Goal: Transaction & Acquisition: Purchase product/service

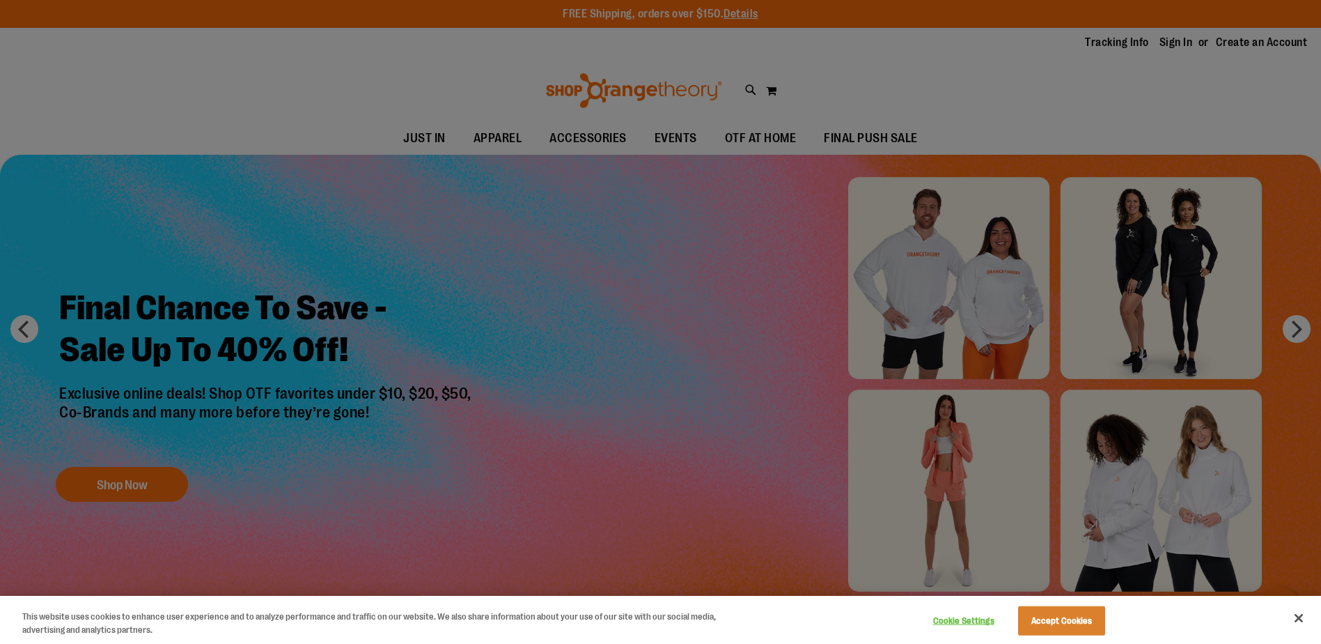
click at [1045, 70] on div at bounding box center [660, 322] width 1321 height 644
click at [510, 139] on div at bounding box center [660, 322] width 1321 height 644
click at [594, 134] on div at bounding box center [660, 322] width 1321 height 644
drag, startPoint x: 1013, startPoint y: 625, endPoint x: 1023, endPoint y: 621, distance: 11.0
click at [1013, 624] on div "Cookie Settings Accept Cookies" at bounding box center [1017, 619] width 194 height 45
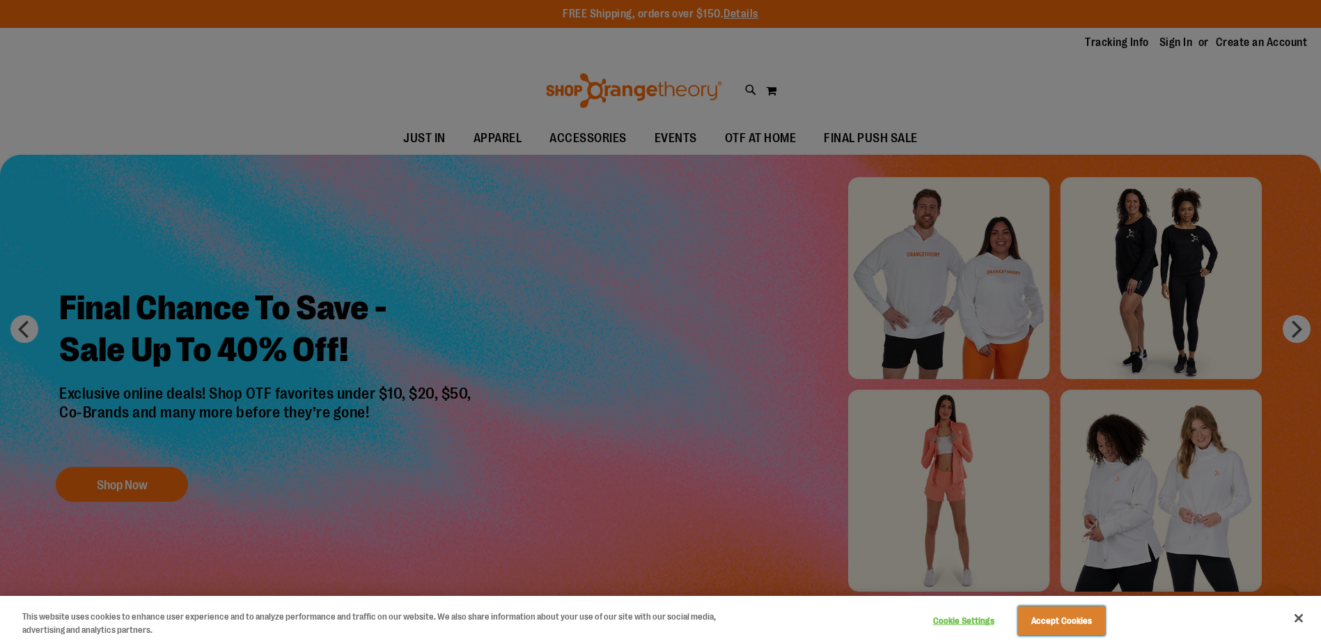
click at [1024, 621] on button "Accept Cookies" at bounding box center [1061, 620] width 87 height 29
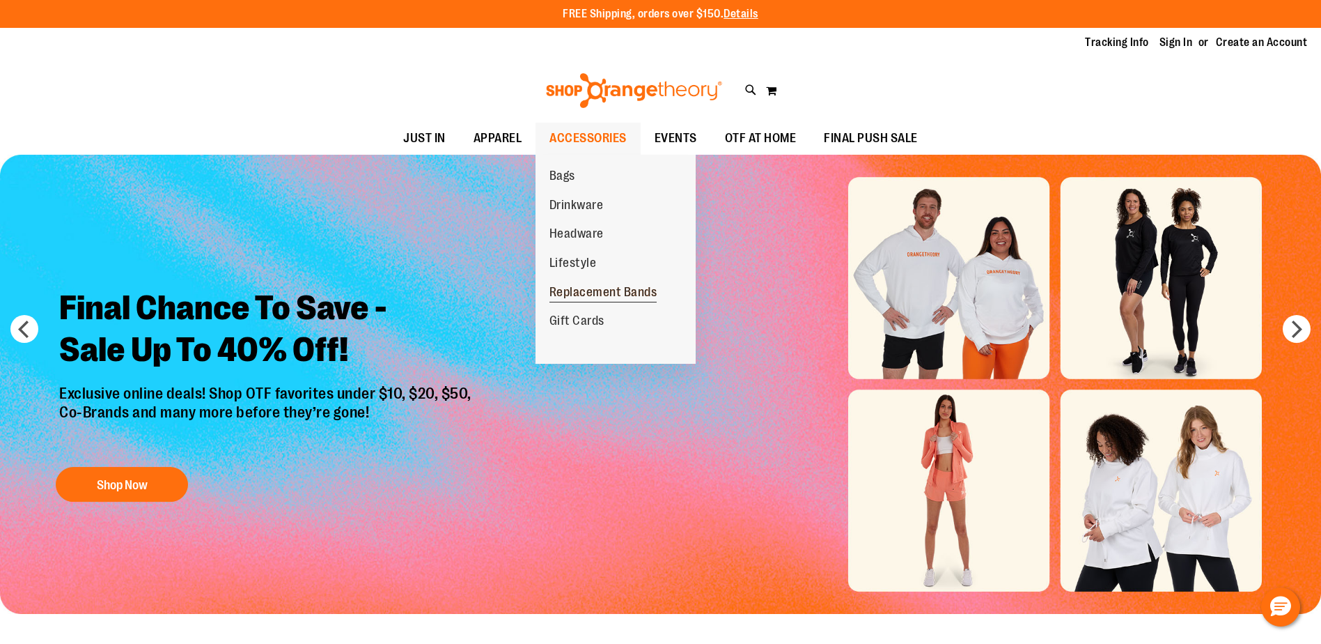
click at [568, 292] on span "Replacement Bands" at bounding box center [603, 293] width 108 height 17
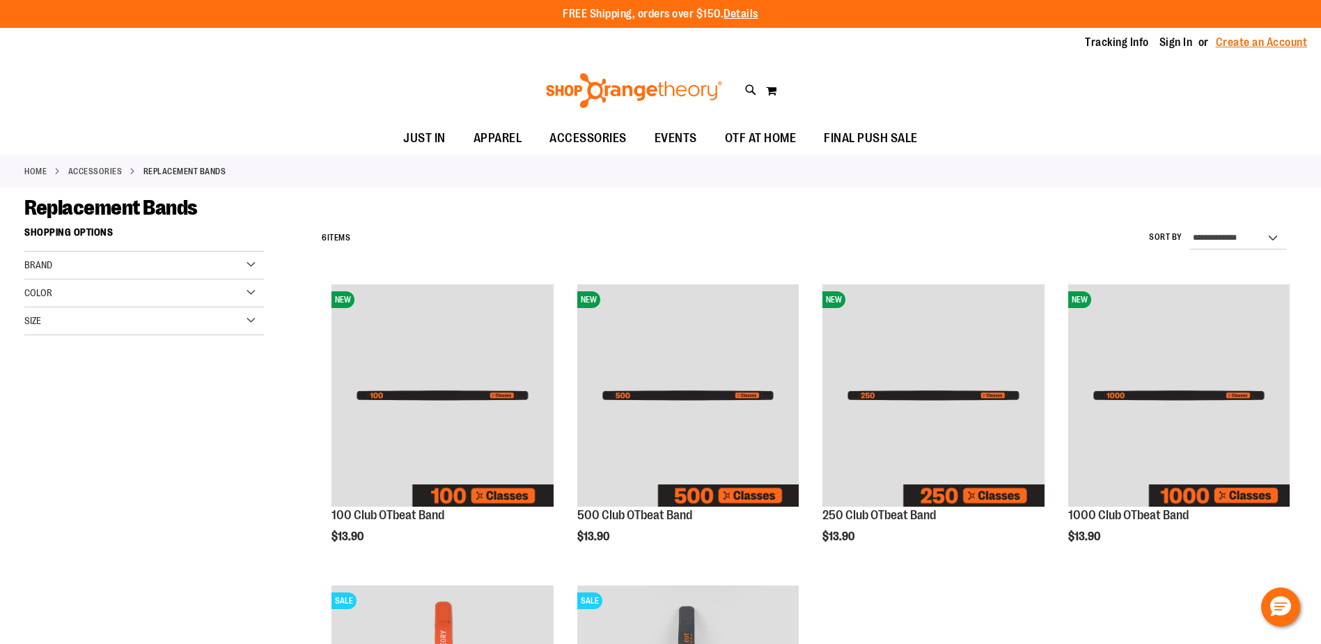
click at [1274, 38] on link "Create an Account" at bounding box center [1262, 42] width 92 height 15
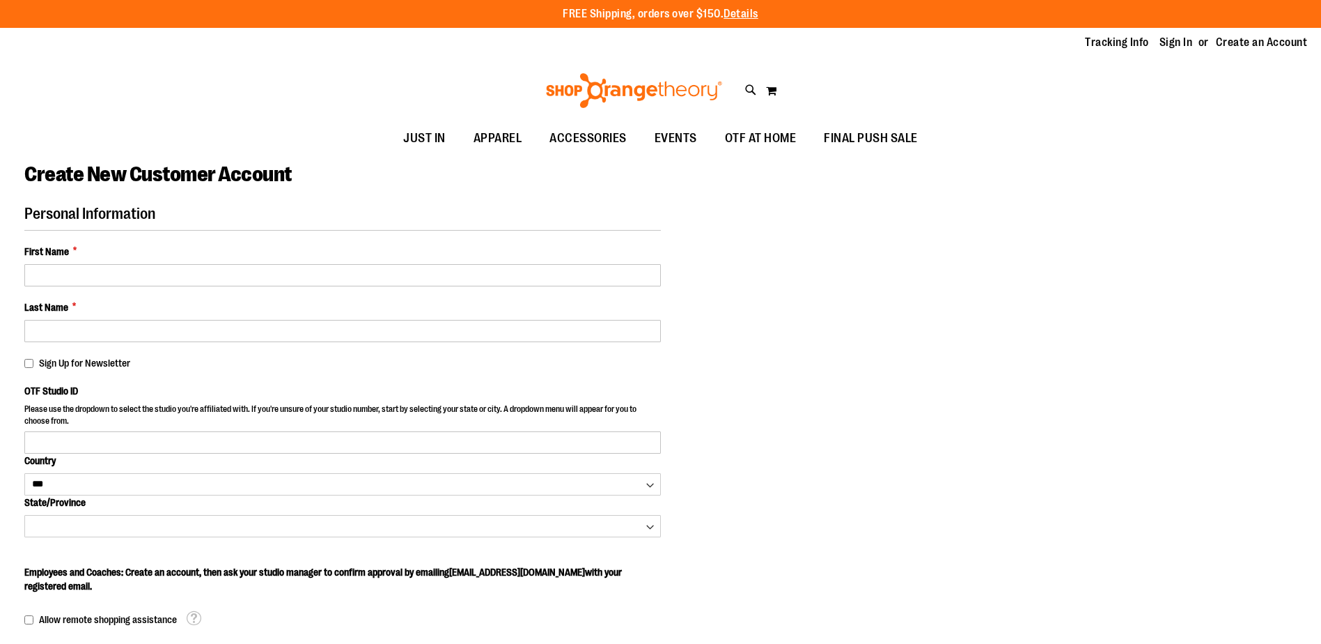
select select "***"
